Goal: Task Accomplishment & Management: Use online tool/utility

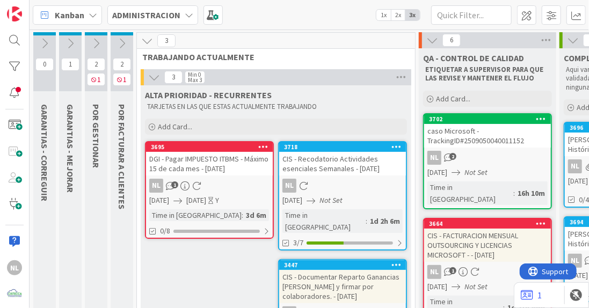
click at [93, 43] on icon at bounding box center [96, 44] width 12 height 12
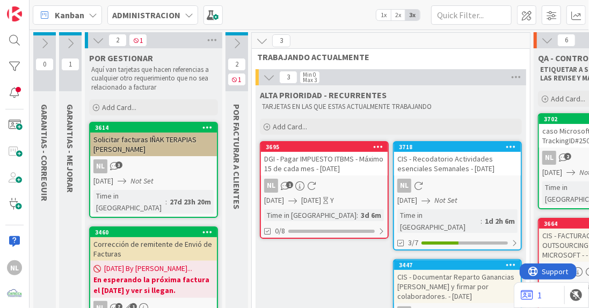
click at [97, 41] on icon at bounding box center [98, 40] width 12 height 12
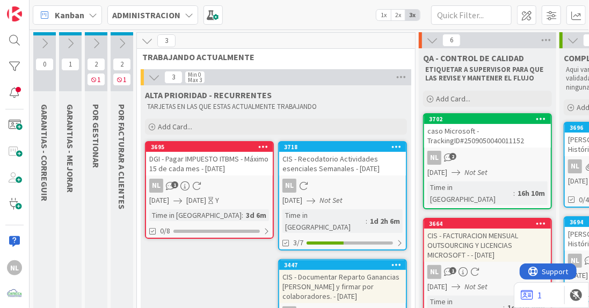
click at [94, 42] on icon at bounding box center [96, 44] width 12 height 12
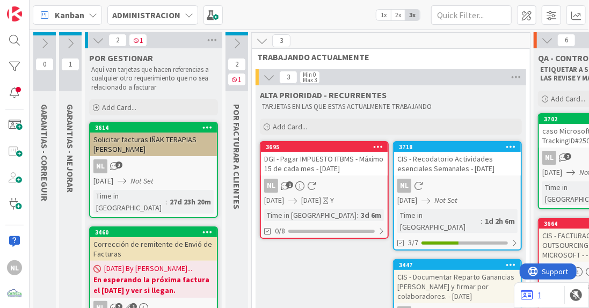
click at [97, 39] on icon at bounding box center [98, 40] width 12 height 12
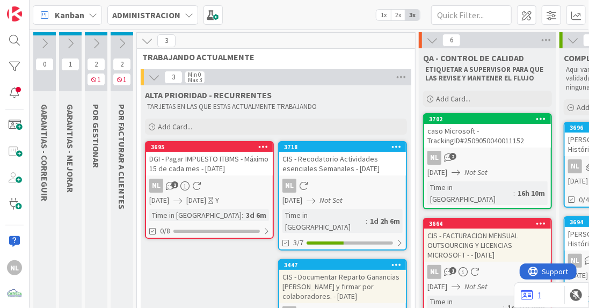
click at [123, 43] on icon at bounding box center [122, 44] width 12 height 12
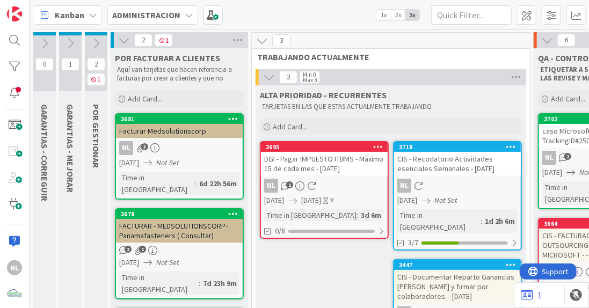
click at [94, 43] on icon at bounding box center [96, 44] width 12 height 12
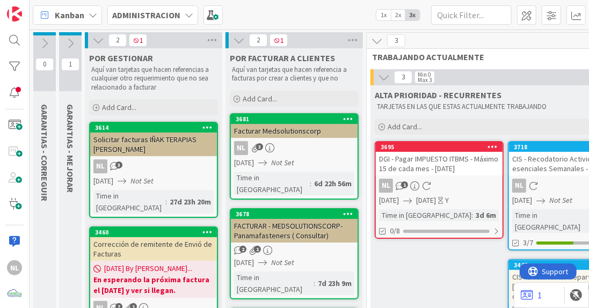
click at [66, 47] on icon at bounding box center [70, 44] width 12 height 12
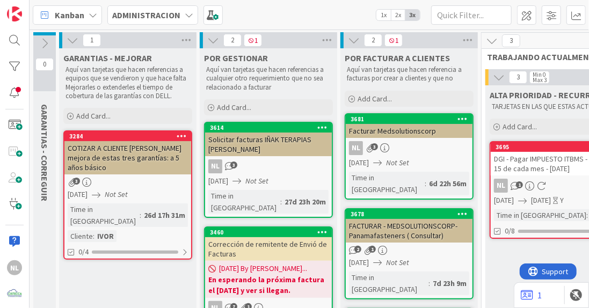
click at [69, 41] on icon at bounding box center [73, 40] width 12 height 12
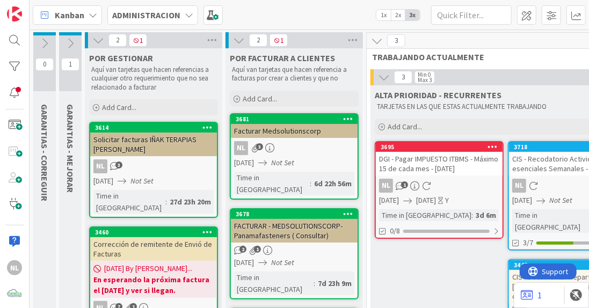
click at [102, 40] on icon at bounding box center [98, 40] width 12 height 12
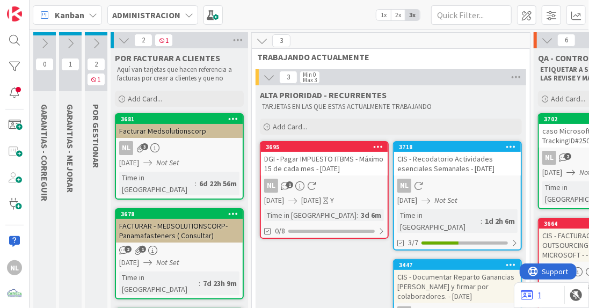
click at [121, 39] on icon at bounding box center [124, 40] width 12 height 12
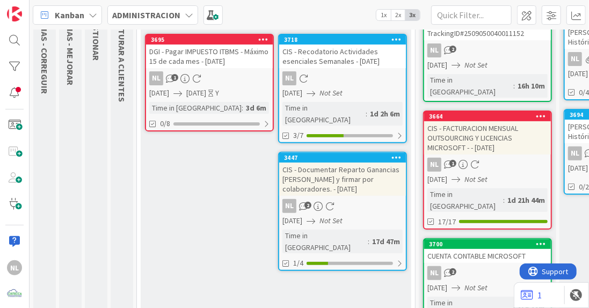
scroll to position [161, 0]
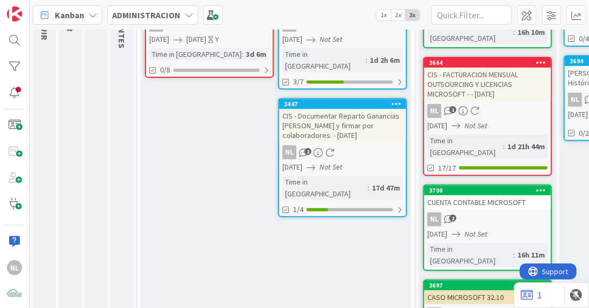
click at [493, 213] on div "NL 2" at bounding box center [487, 220] width 127 height 14
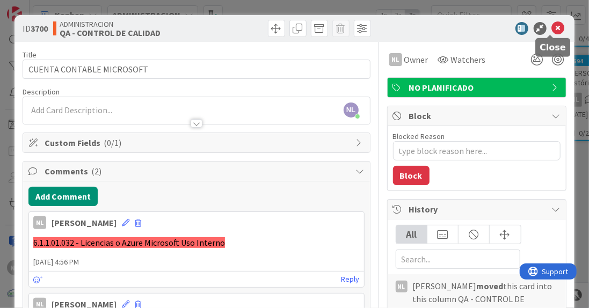
click at [552, 31] on icon at bounding box center [558, 28] width 13 height 13
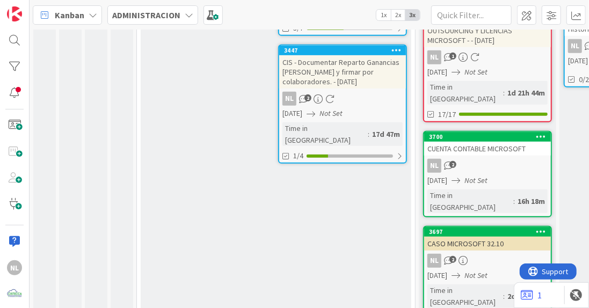
click at [503, 254] on div "NL 2" at bounding box center [487, 261] width 127 height 14
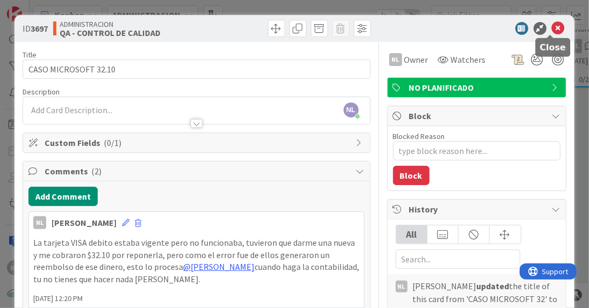
click at [552, 24] on icon at bounding box center [558, 28] width 13 height 13
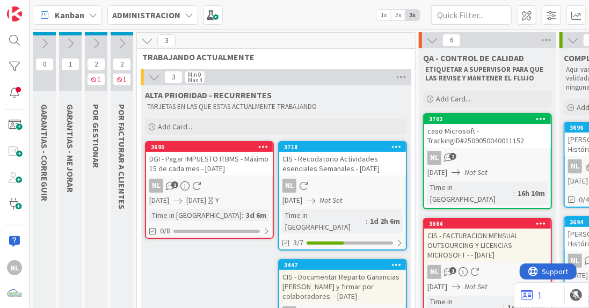
click at [514, 151] on div "NL 2" at bounding box center [487, 158] width 127 height 14
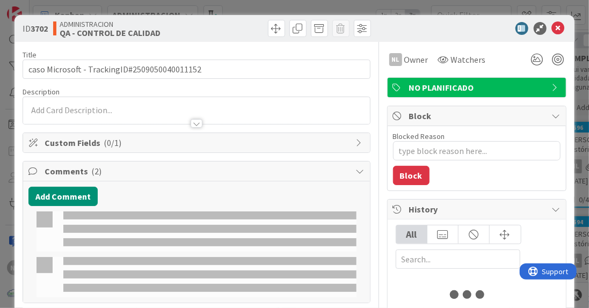
type textarea "x"
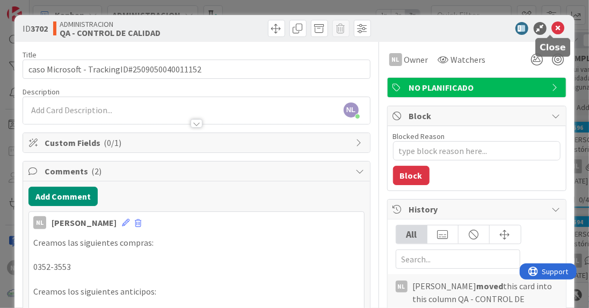
click at [552, 31] on icon at bounding box center [558, 28] width 13 height 13
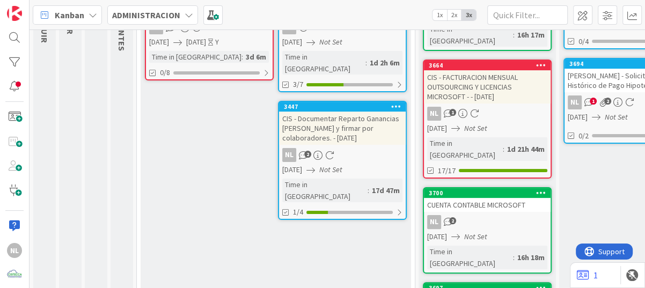
scroll to position [161, 0]
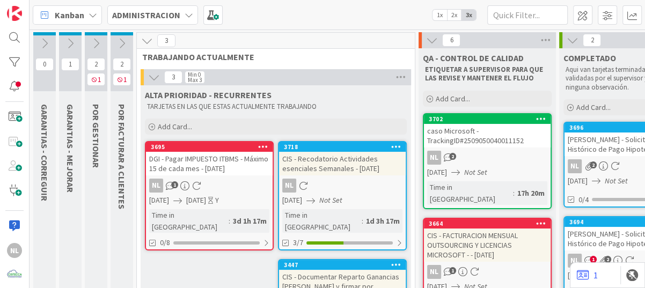
click at [11, 151] on div "NL" at bounding box center [15, 144] width 30 height 288
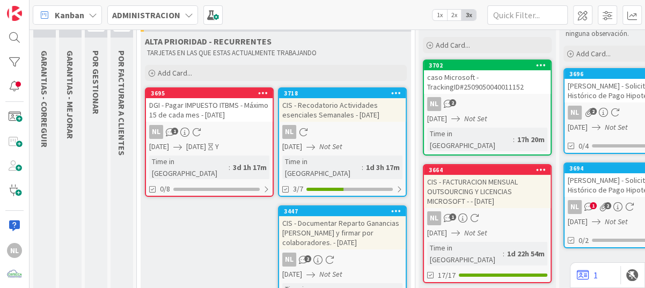
scroll to position [107, 0]
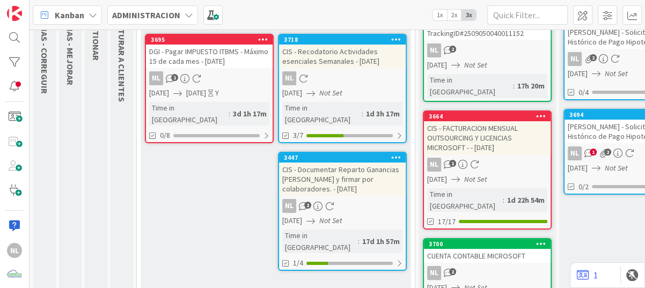
click at [362, 199] on div "NL 2" at bounding box center [342, 206] width 127 height 14
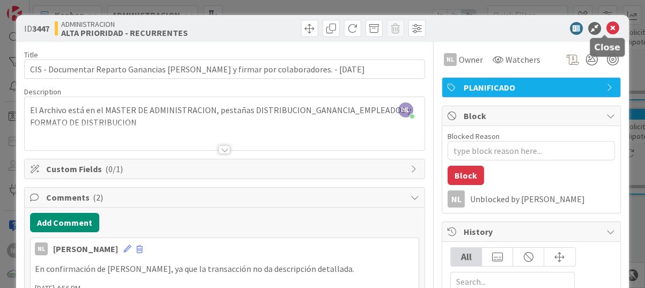
click at [606, 25] on icon at bounding box center [612, 28] width 13 height 13
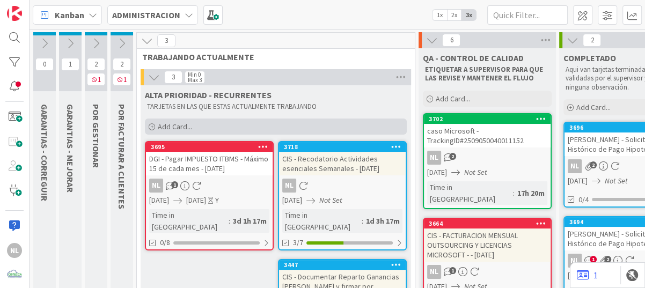
click at [154, 129] on icon at bounding box center [152, 127] width 6 height 6
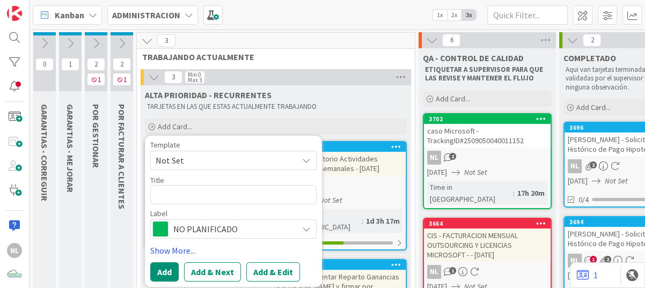
click at [166, 198] on textarea at bounding box center [233, 194] width 166 height 19
type textarea "x"
type textarea "c"
type textarea "x"
type textarea "co"
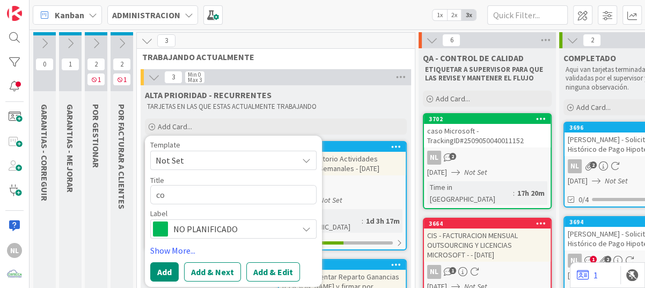
type textarea "x"
type textarea "com"
type textarea "x"
type textarea "cm"
type textarea "x"
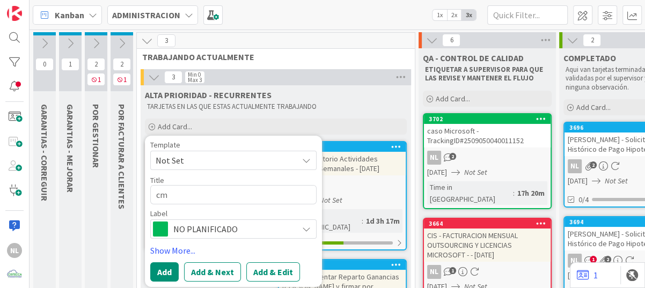
type textarea "c"
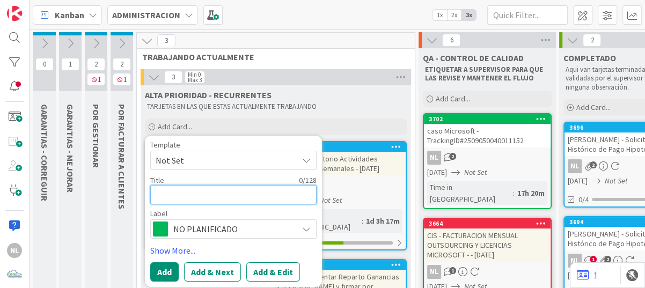
paste textarea "Comprar Libro Fluir"
type textarea "x"
type textarea "Comprar Libro Fluir"
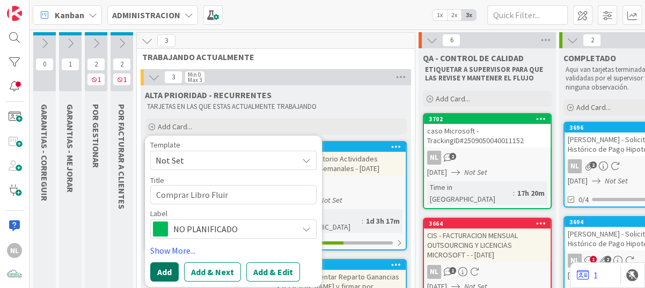
click at [162, 269] on button "Add" at bounding box center [164, 271] width 28 height 19
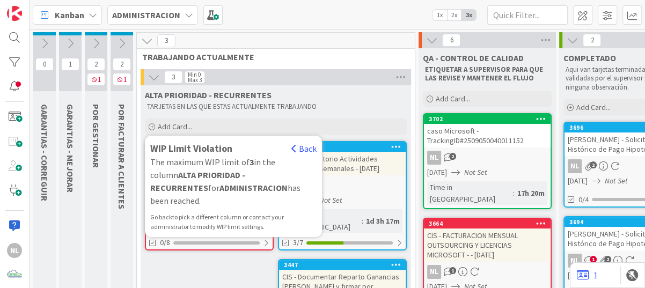
click at [337, 104] on p "TARJETAS EN LAS QUE ESTAS ACTUALMENTE TRABAJANDO" at bounding box center [276, 107] width 258 height 9
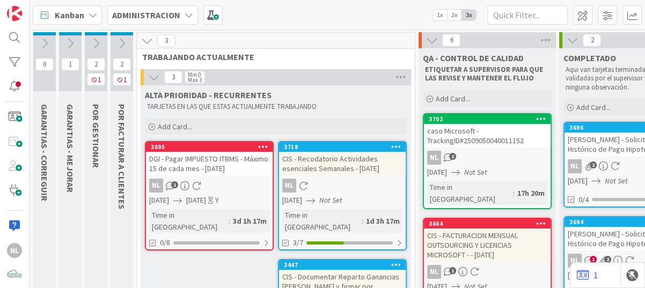
click at [96, 45] on icon at bounding box center [96, 44] width 12 height 12
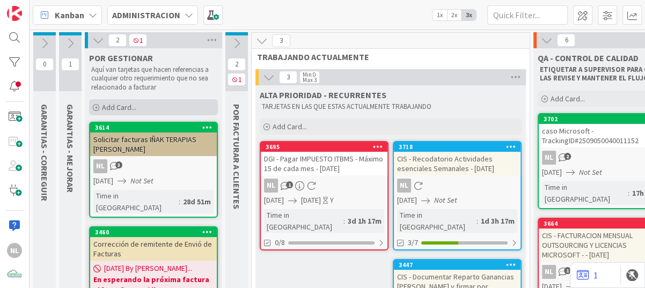
click at [96, 108] on icon at bounding box center [96, 108] width 6 height 6
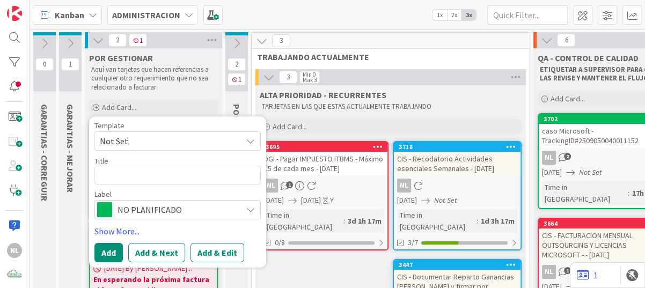
click at [118, 172] on textarea at bounding box center [177, 175] width 166 height 19
type textarea "x"
type textarea "Comprar Libro Fluir"
click at [108, 256] on button "Add" at bounding box center [108, 252] width 28 height 19
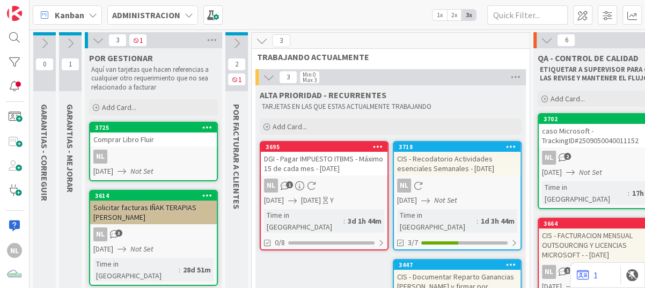
click at [169, 151] on div "NL" at bounding box center [153, 157] width 127 height 14
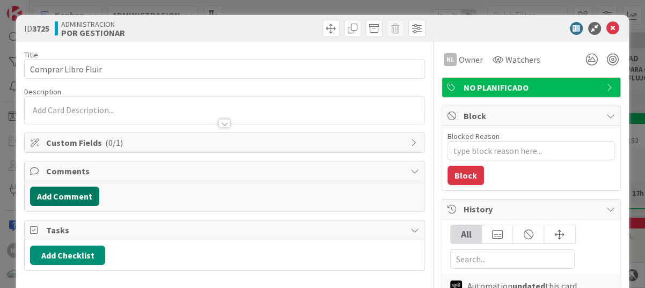
click at [52, 198] on button "Add Comment" at bounding box center [64, 196] width 69 height 19
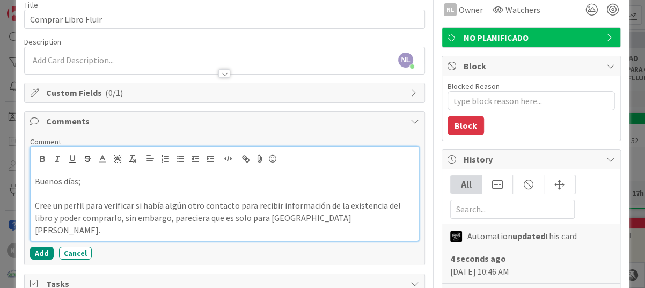
scroll to position [107, 0]
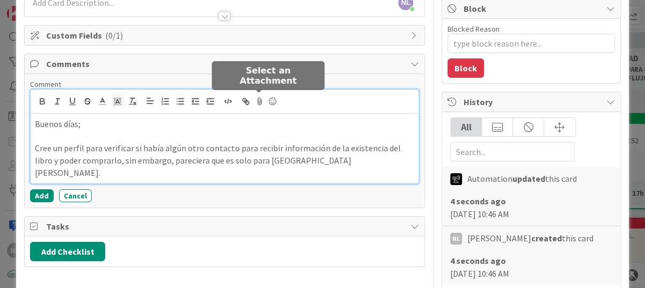
click at [257, 99] on icon at bounding box center [259, 101] width 13 height 15
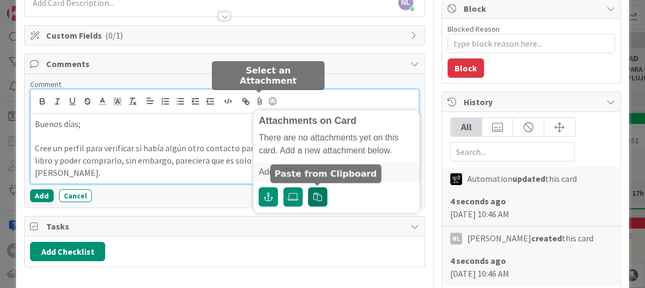
click at [319, 199] on icon "button" at bounding box center [317, 197] width 9 height 9
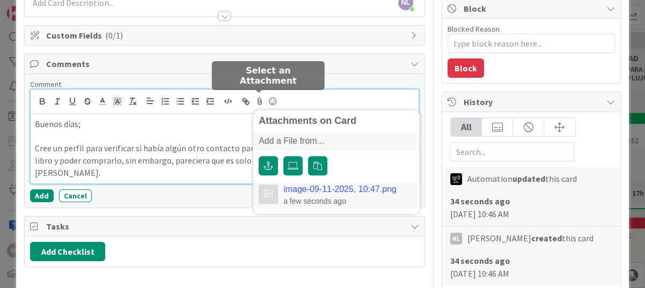
click at [312, 187] on link "image-09-11-2025, 10:47.png" at bounding box center [339, 190] width 113 height 10
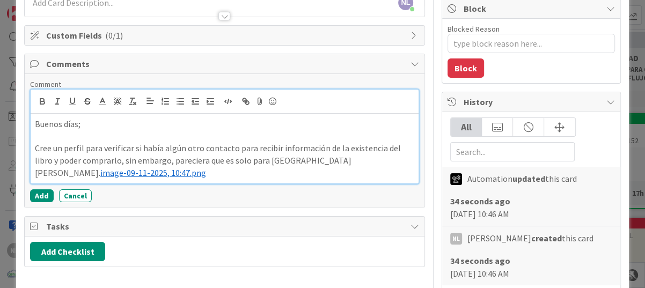
click at [309, 163] on p "Cree un perfil para verificar si había algún otro contacto para recibir informa…" at bounding box center [224, 160] width 379 height 36
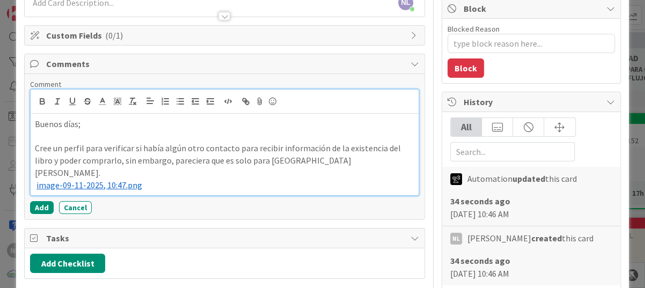
click at [79, 180] on span "image-09-11-2025, 10:47.png" at bounding box center [89, 185] width 106 height 11
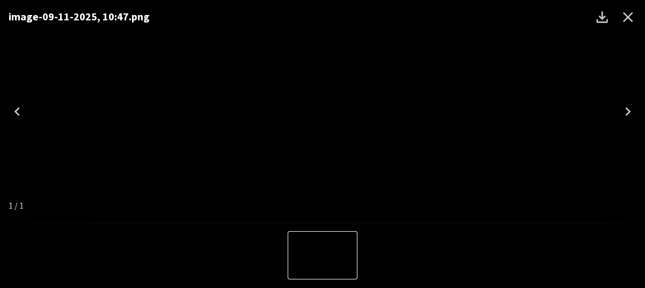
click at [627, 13] on icon "Close" at bounding box center [627, 17] width 17 height 17
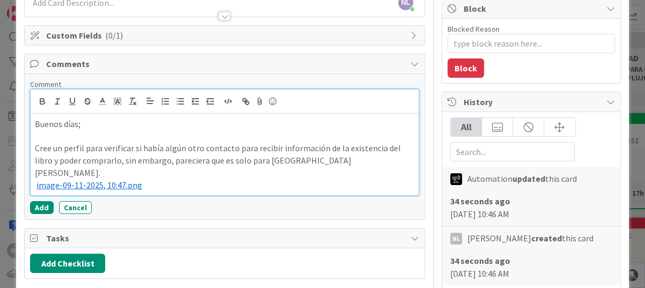
click at [153, 179] on p "﻿ image-09-11-2025, 10:47.png ﻿" at bounding box center [224, 185] width 379 height 12
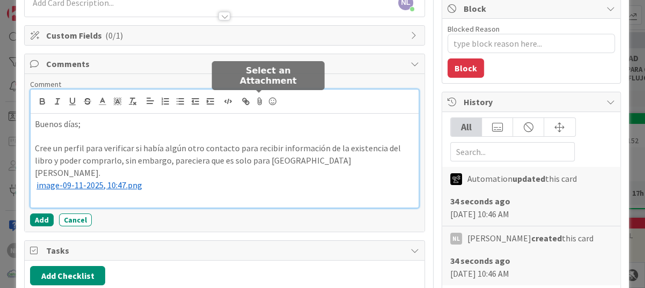
click at [259, 100] on icon at bounding box center [259, 101] width 13 height 15
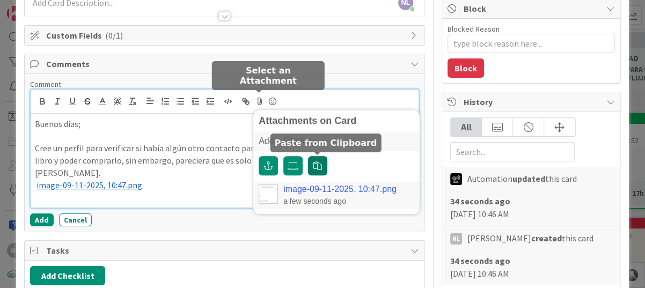
click at [315, 171] on button "button" at bounding box center [317, 165] width 19 height 19
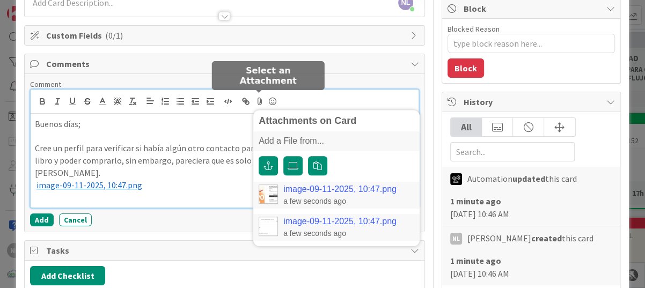
click at [316, 188] on link "image-09-11-2025, 10:47.png" at bounding box center [339, 190] width 113 height 10
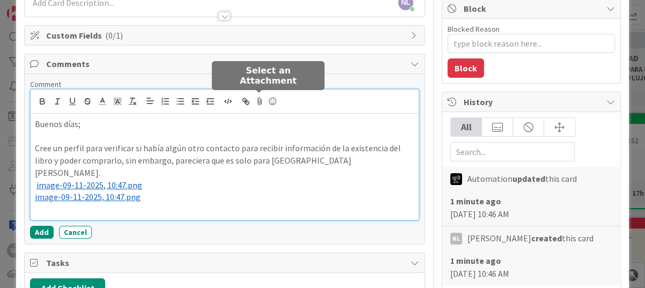
click at [261, 100] on icon at bounding box center [259, 101] width 13 height 15
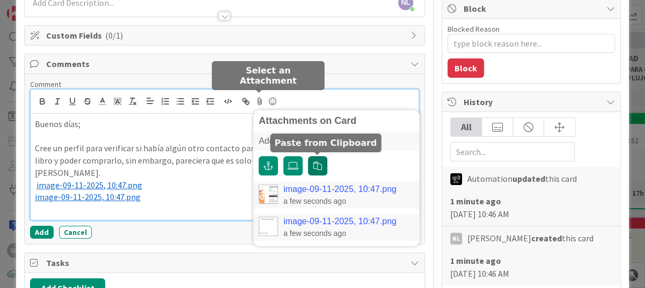
click at [317, 169] on icon "button" at bounding box center [317, 166] width 9 height 9
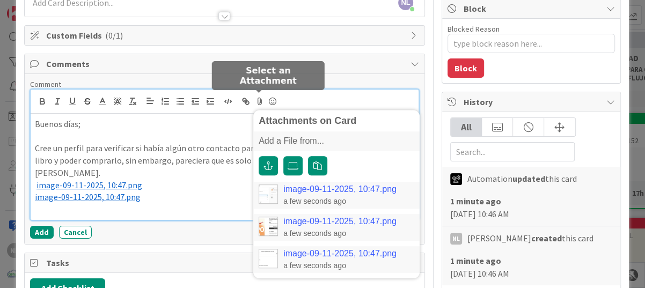
click at [331, 189] on link "image-09-11-2025, 10:47.png" at bounding box center [339, 190] width 113 height 10
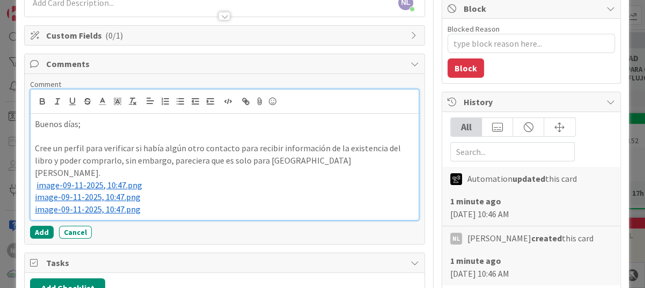
click at [47, 133] on p at bounding box center [224, 136] width 379 height 12
drag, startPoint x: 89, startPoint y: 123, endPoint x: 8, endPoint y: 121, distance: 81.1
click at [8, 121] on div "ID 3725 ADMINISTRACION POR GESTIONAR Title 19 / 128 Comprar Libro Fluir Descrip…" at bounding box center [322, 144] width 645 height 288
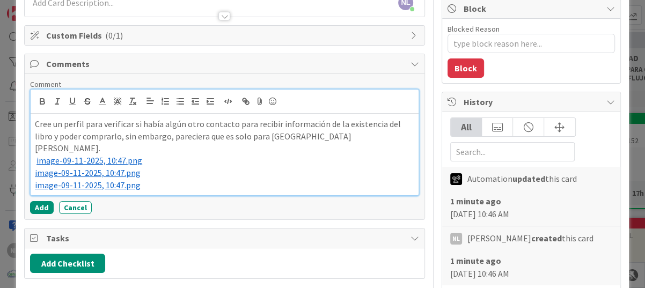
click at [159, 179] on p "﻿ image-09-11-2025, 10:47.png ﻿" at bounding box center [224, 185] width 379 height 12
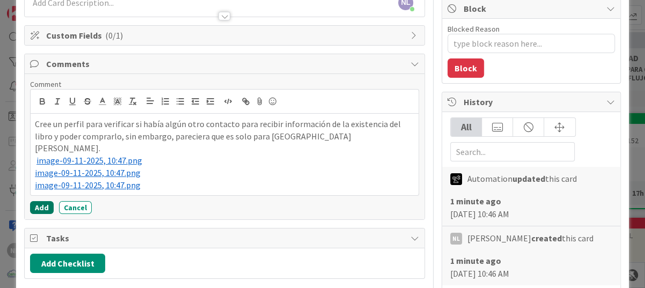
click at [31, 201] on button "Add" at bounding box center [42, 207] width 24 height 13
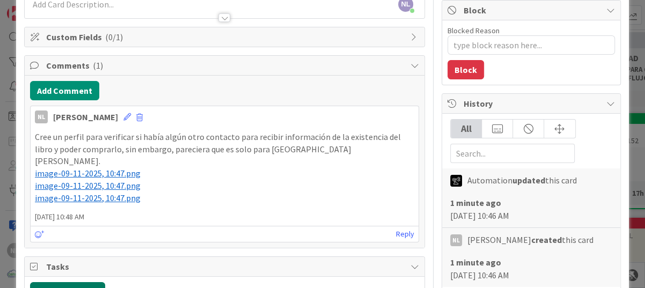
scroll to position [54, 0]
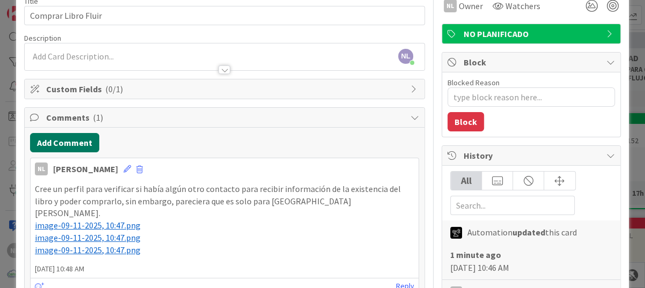
click at [77, 138] on button "Add Comment" at bounding box center [64, 142] width 69 height 19
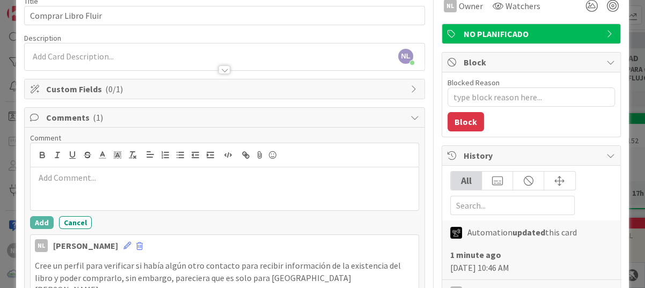
click at [68, 184] on div at bounding box center [225, 188] width 388 height 43
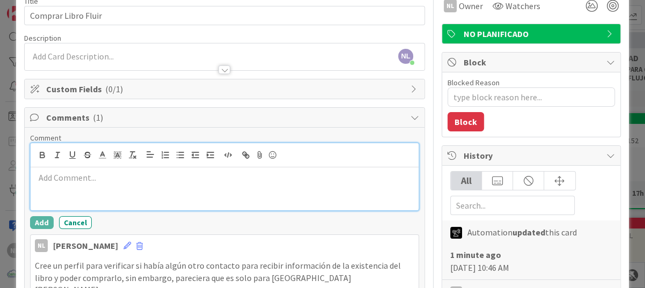
scroll to position [0, 0]
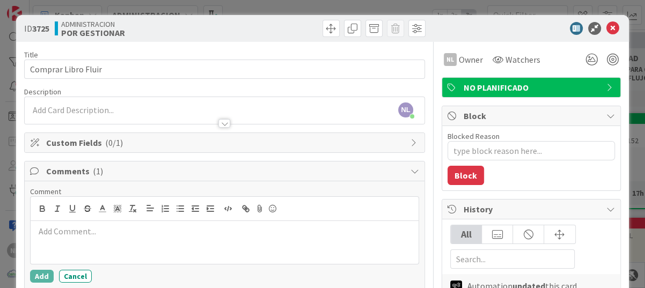
click at [46, 105] on div "NL Nubia Lopez just joined" at bounding box center [225, 110] width 400 height 27
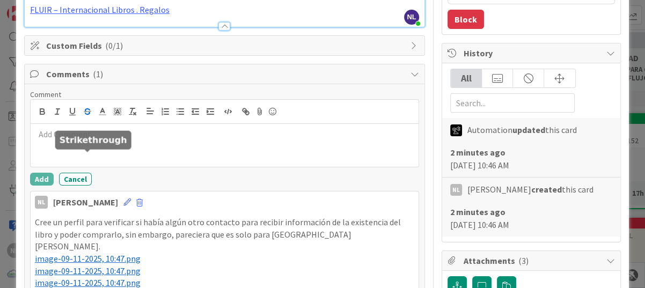
scroll to position [161, 0]
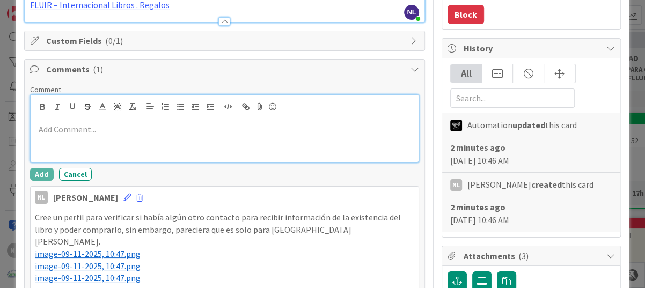
click at [63, 131] on p at bounding box center [224, 129] width 379 height 12
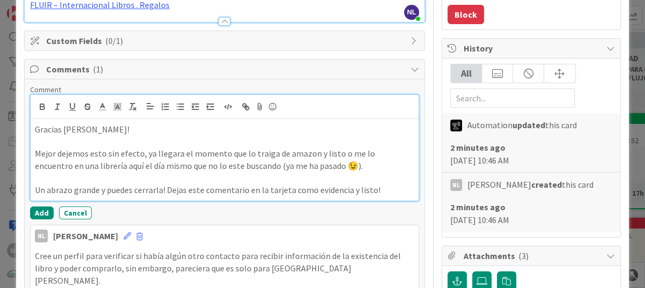
click at [36, 142] on p at bounding box center [224, 142] width 379 height 12
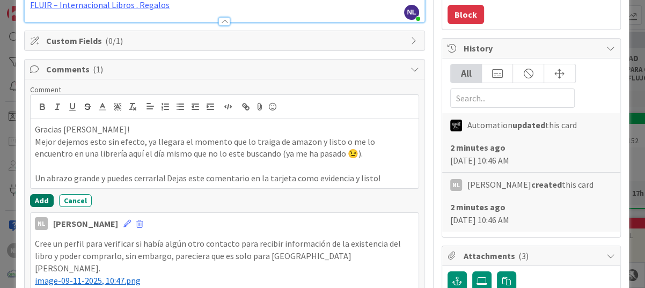
click at [35, 200] on button "Add" at bounding box center [42, 200] width 24 height 13
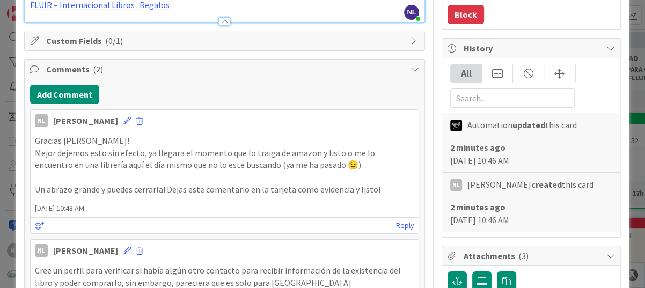
scroll to position [0, 0]
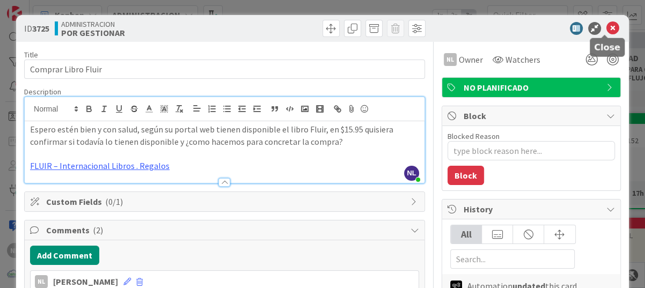
click at [606, 27] on icon at bounding box center [612, 28] width 13 height 13
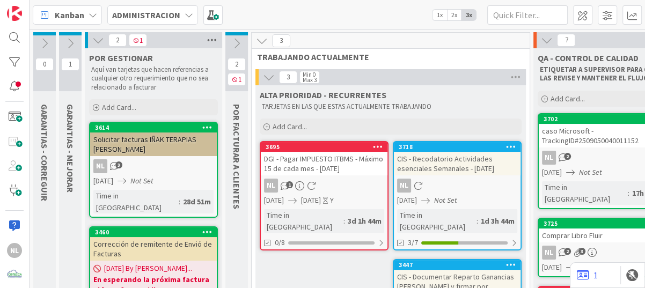
click at [213, 39] on icon at bounding box center [212, 40] width 14 height 16
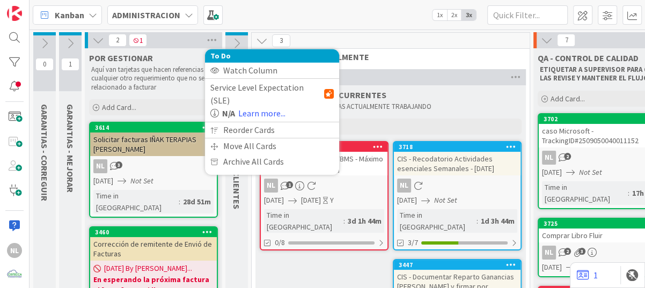
click at [100, 40] on icon at bounding box center [98, 40] width 12 height 12
type textarea "x"
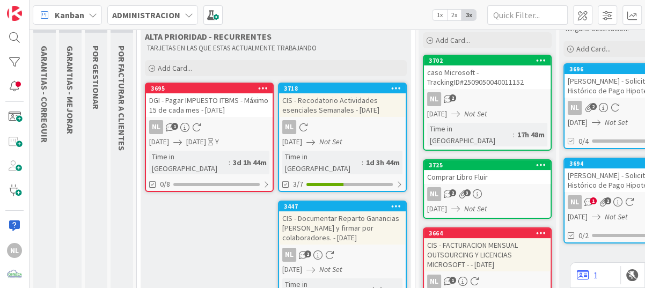
scroll to position [107, 0]
